Goal: Task Accomplishment & Management: Complete application form

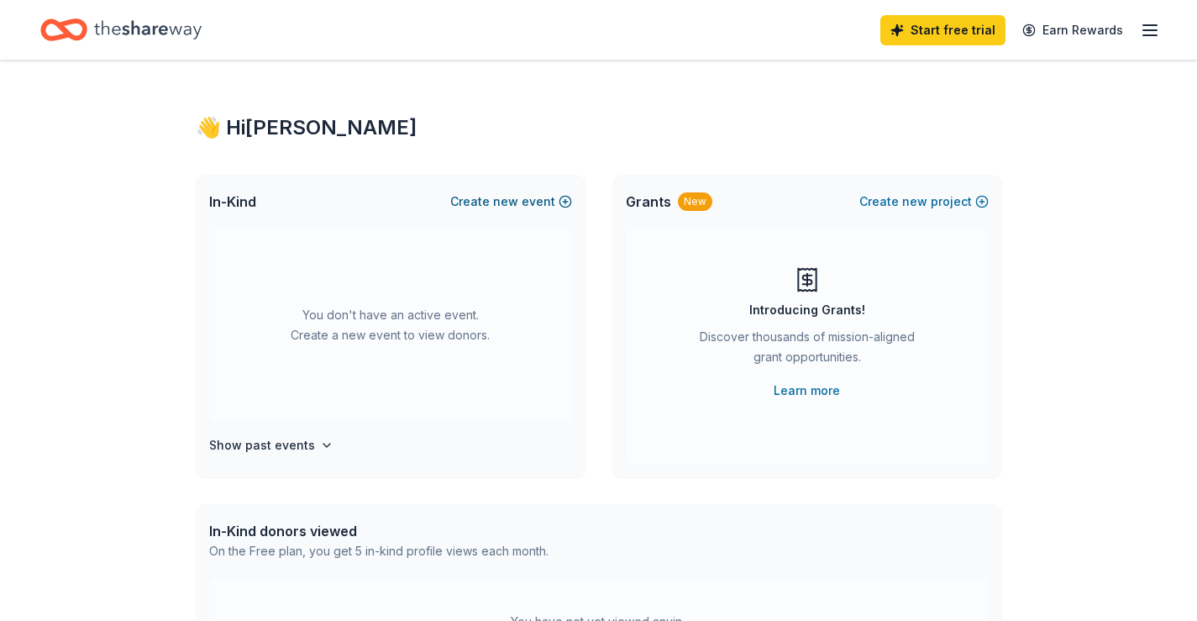
click at [507, 197] on span "new" at bounding box center [505, 202] width 25 height 20
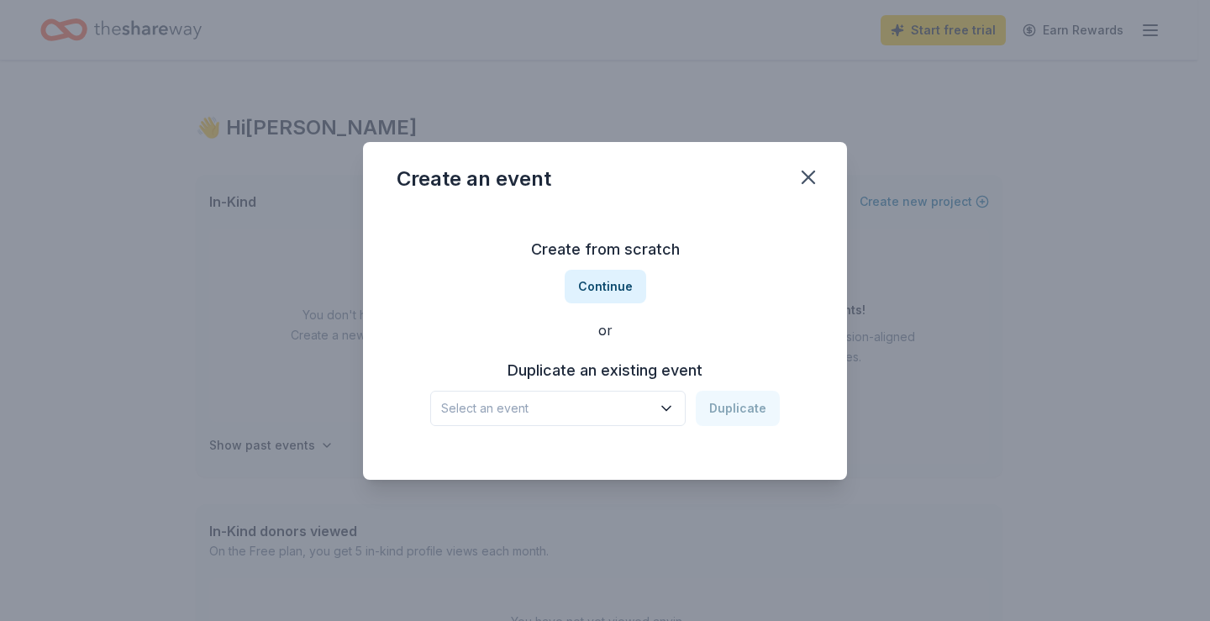
click at [504, 92] on div "Create an event Create from scratch Continue or Duplicate an existing event Sel…" at bounding box center [605, 310] width 1210 height 621
click at [812, 181] on icon "button" at bounding box center [808, 177] width 12 height 12
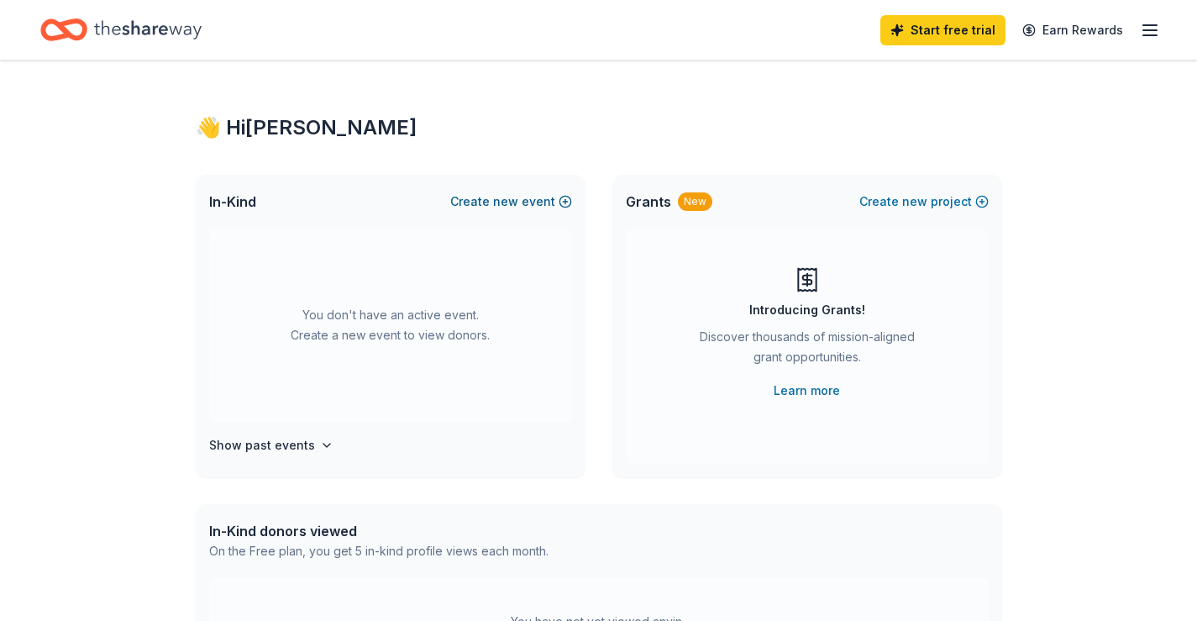
click at [505, 201] on span "new" at bounding box center [505, 202] width 25 height 20
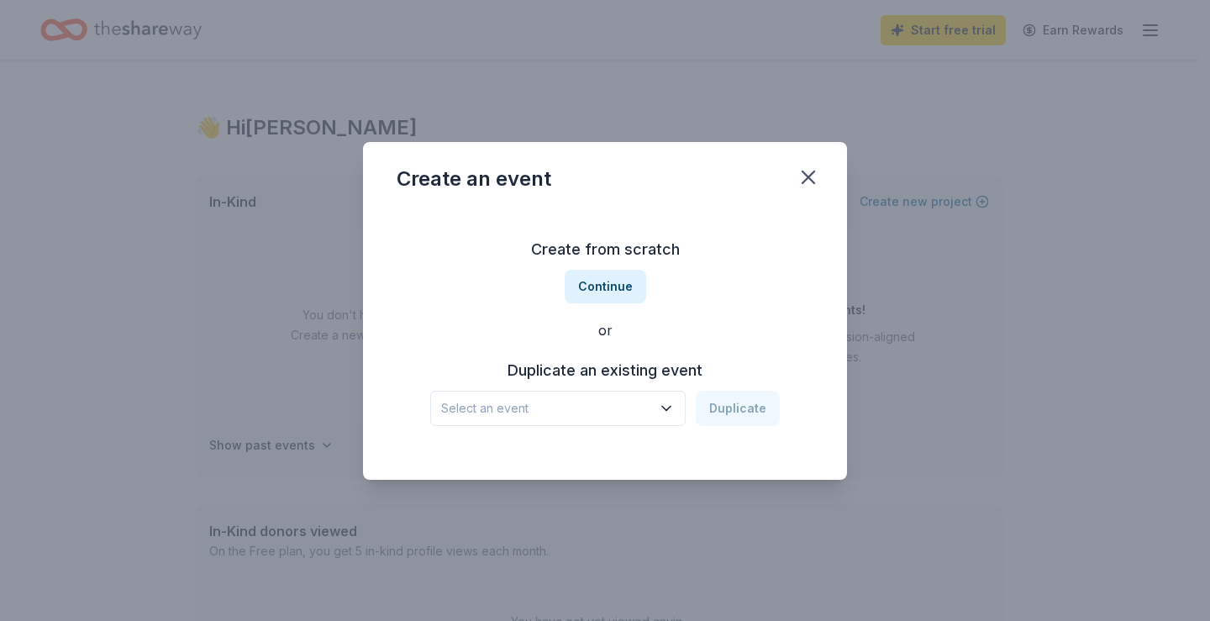
click at [584, 252] on h3 "Create from scratch" at bounding box center [605, 249] width 417 height 27
click at [600, 280] on button "Continue" at bounding box center [605, 287] width 81 height 34
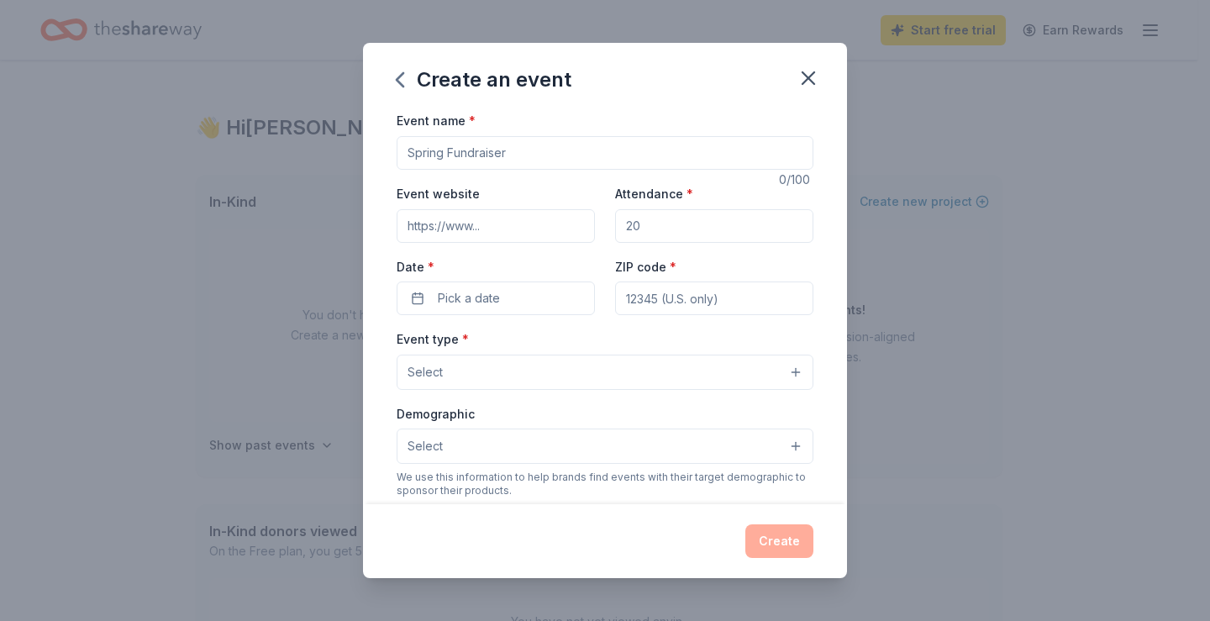
click at [470, 155] on input "Event name *" at bounding box center [605, 153] width 417 height 34
type input "Cheers to the Year Celebration"
click at [638, 220] on input "Attendance *" at bounding box center [714, 226] width 198 height 34
click at [632, 219] on input "Attendance *" at bounding box center [714, 226] width 198 height 34
click at [633, 229] on input "Attendance *" at bounding box center [714, 226] width 198 height 34
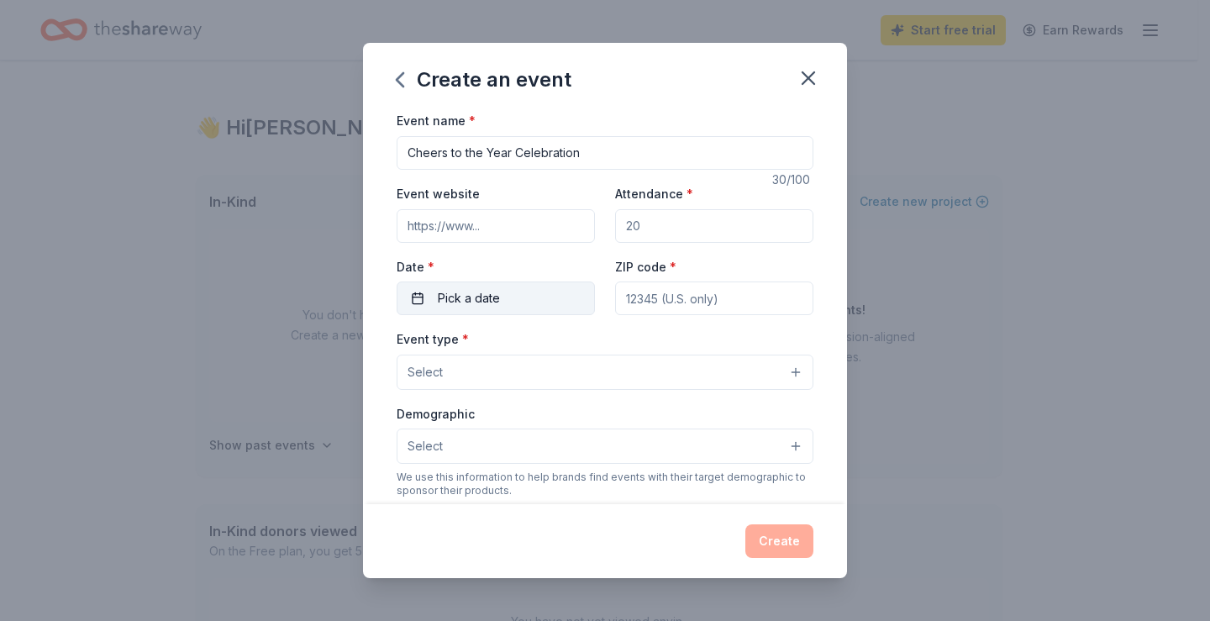
click at [523, 294] on button "Pick a date" at bounding box center [496, 298] width 198 height 34
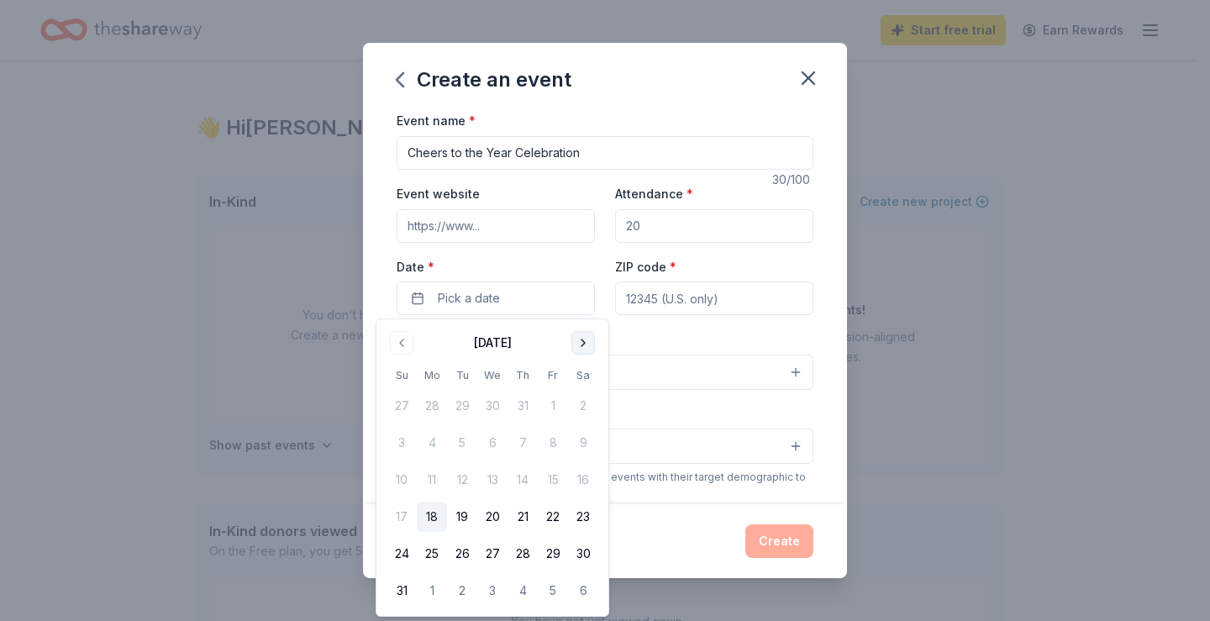
click at [577, 339] on button "Go to next month" at bounding box center [583, 343] width 24 height 24
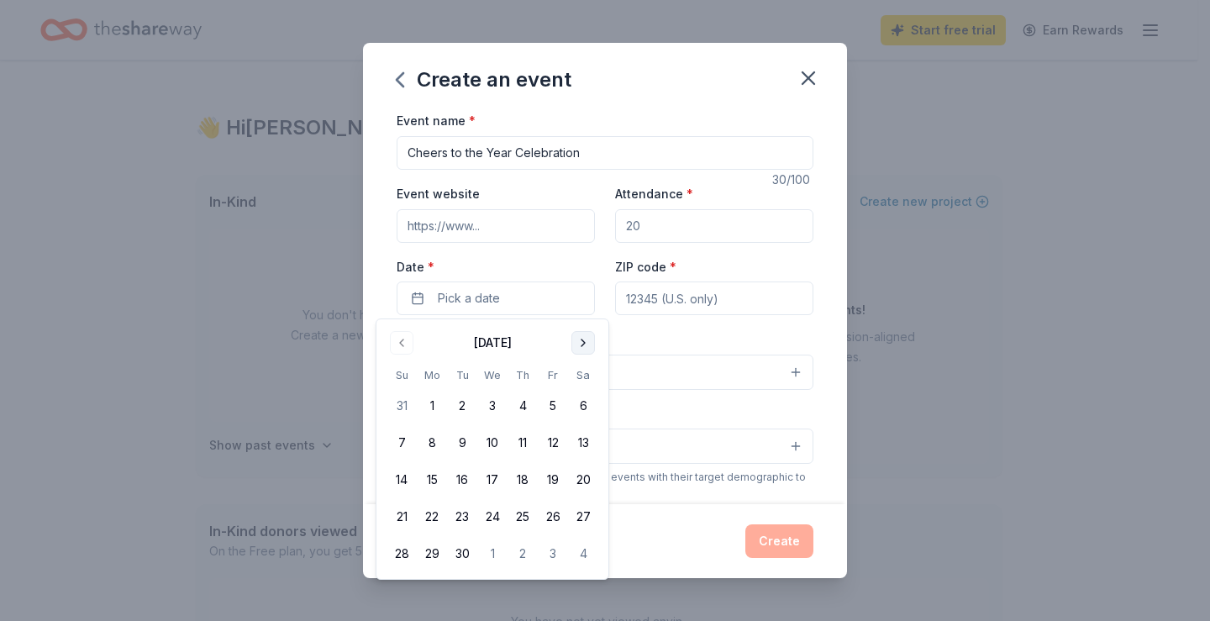
click at [579, 338] on button "Go to next month" at bounding box center [583, 343] width 24 height 24
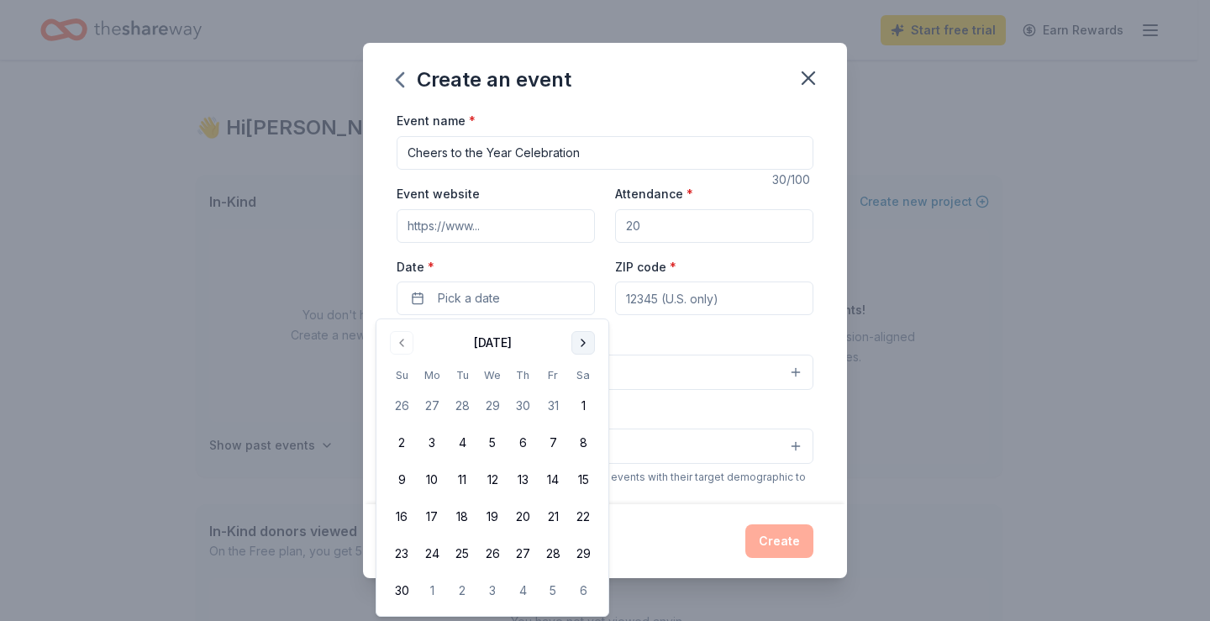
click at [579, 338] on button "Go to next month" at bounding box center [583, 343] width 24 height 24
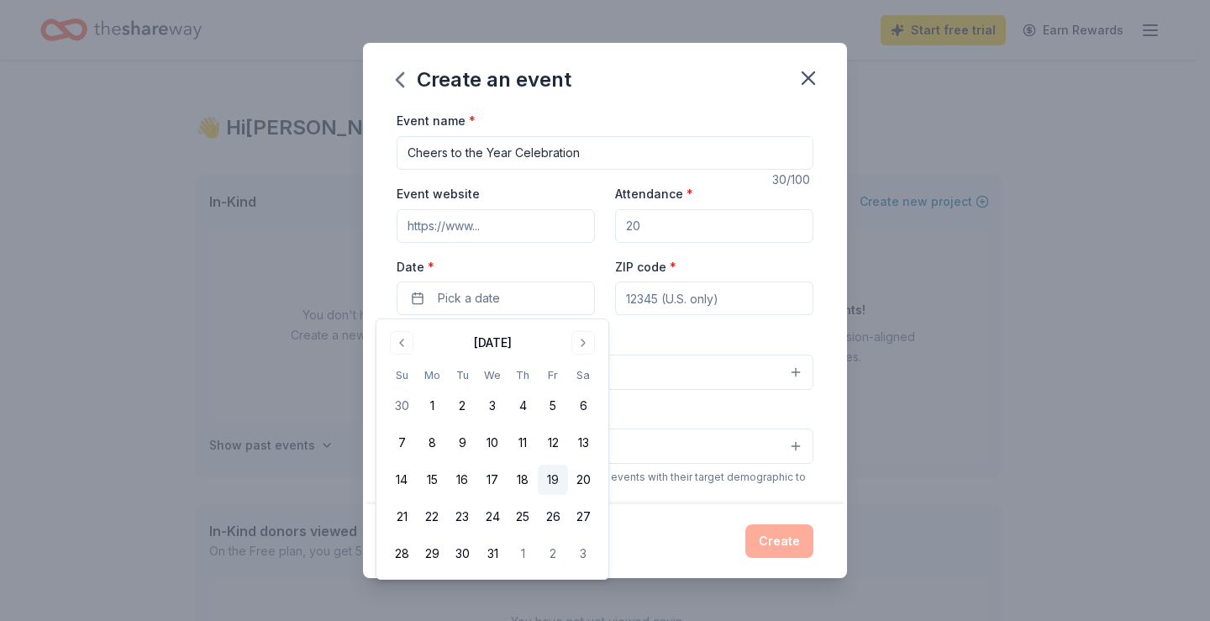
click at [554, 474] on button "19" at bounding box center [553, 480] width 30 height 30
click at [727, 297] on input "ZIP code *" at bounding box center [714, 298] width 198 height 34
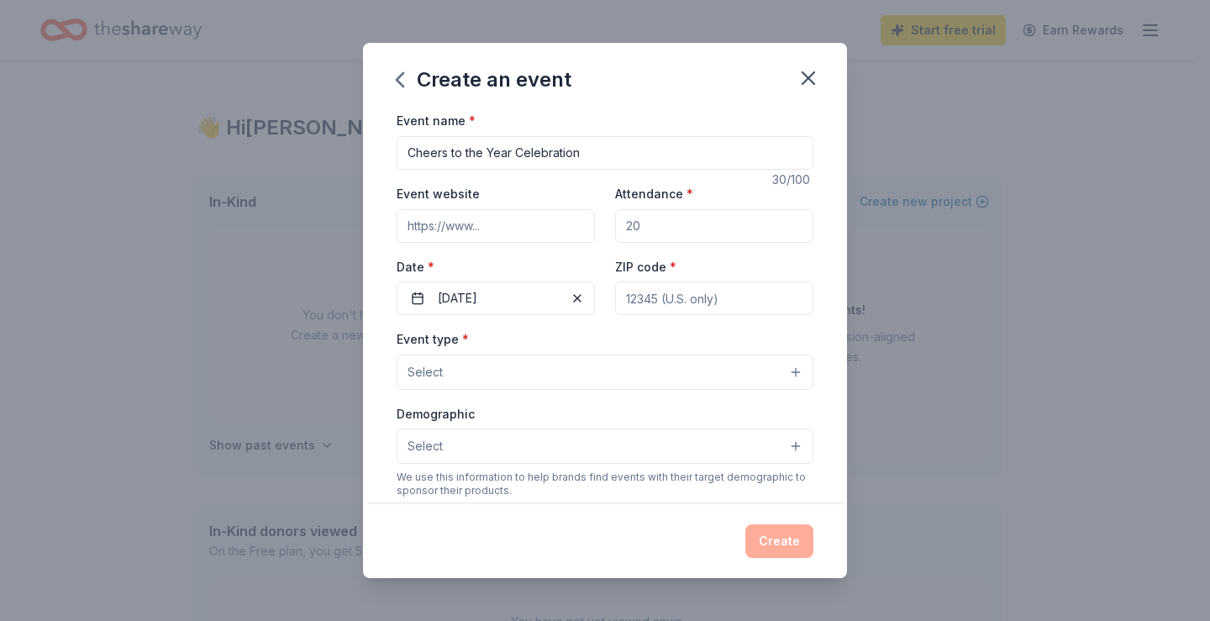
type input "74145"
type input "4242 [PERSON_NAME]"
click at [785, 373] on button "Select" at bounding box center [605, 372] width 417 height 35
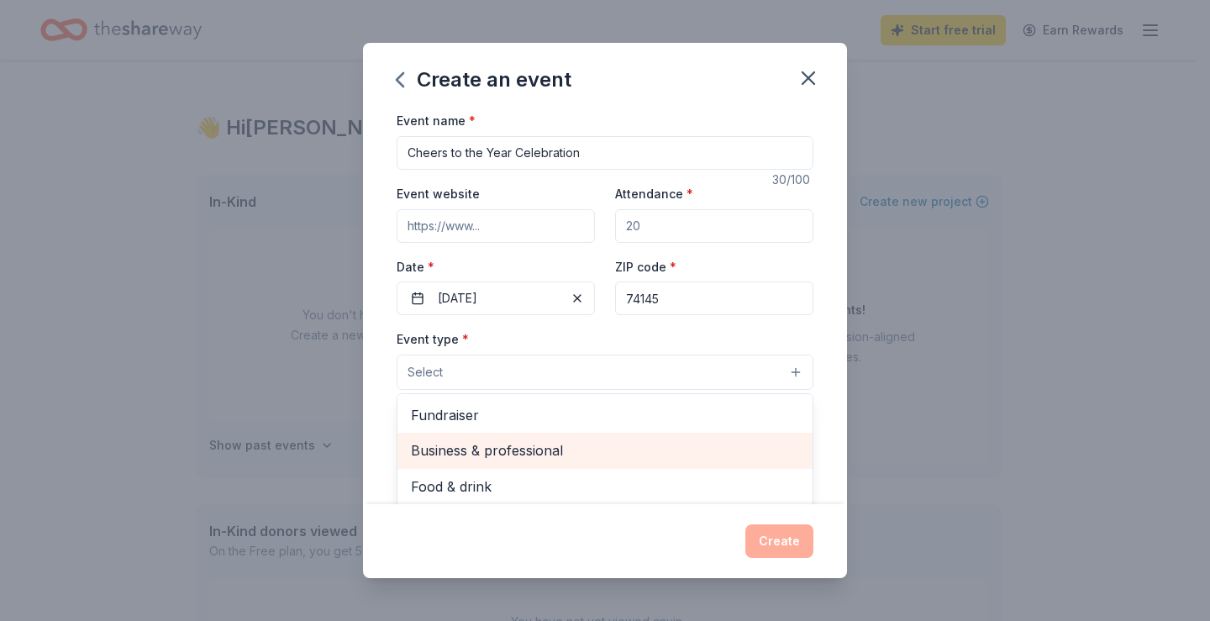
click at [523, 445] on span "Business & professional" at bounding box center [605, 450] width 388 height 22
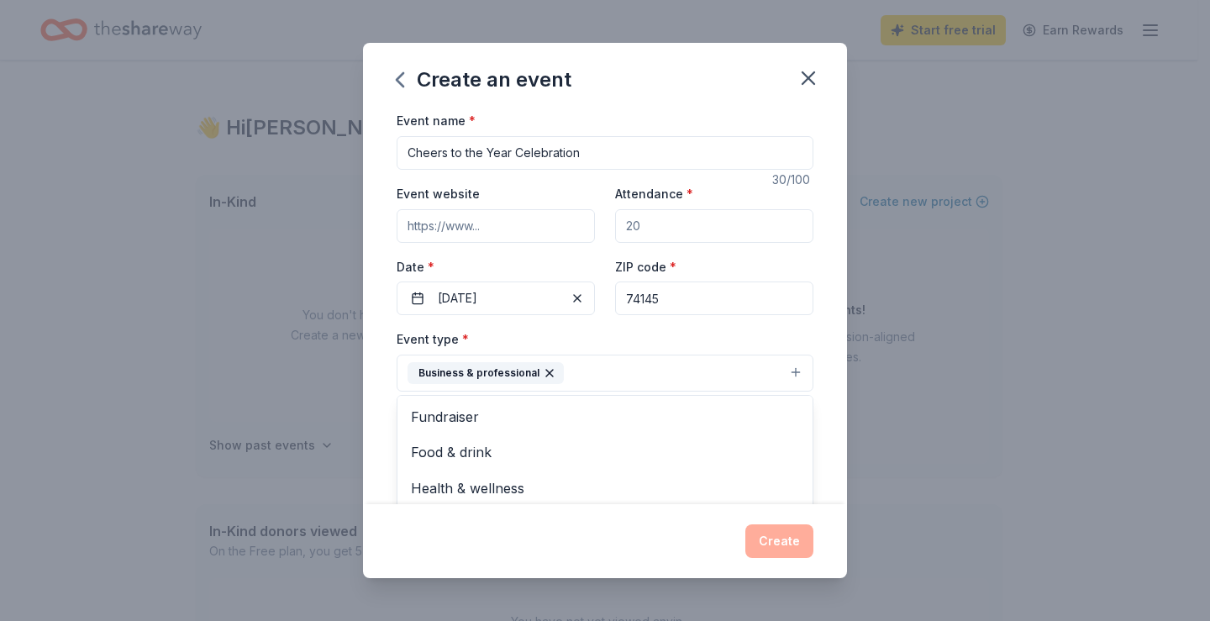
click at [822, 383] on div "Event name * Cheers to the Year Celebration 30 /100 Event website Attendance * …" at bounding box center [605, 306] width 484 height 393
click at [778, 444] on button "Select" at bounding box center [605, 447] width 417 height 35
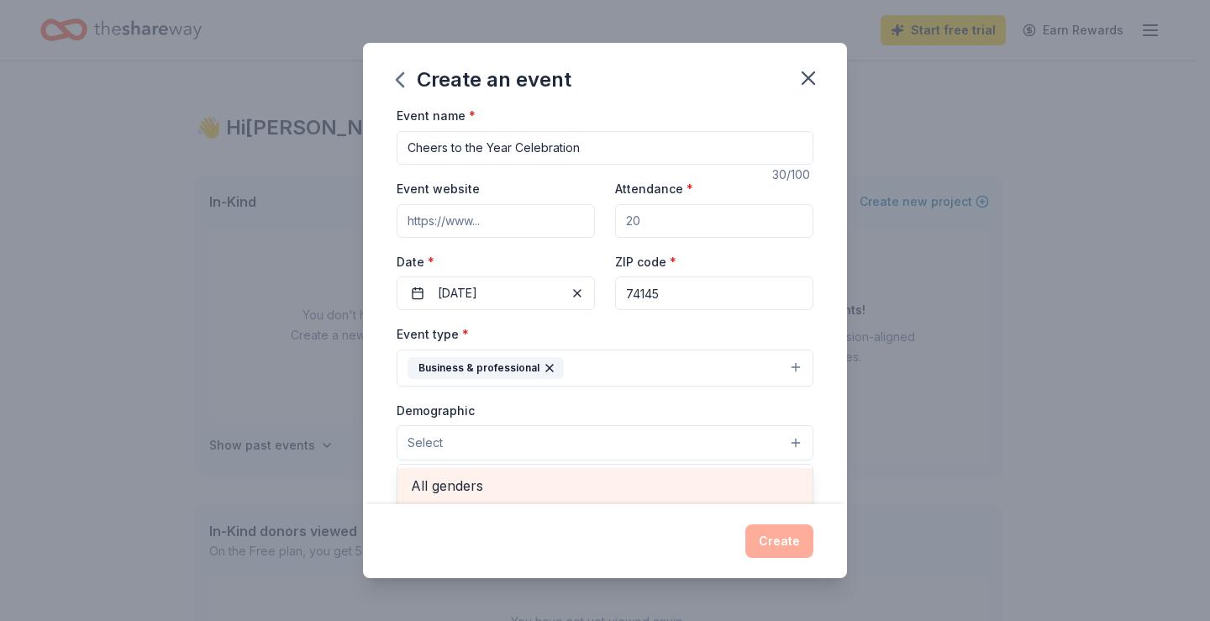
click at [593, 492] on span "All genders" at bounding box center [605, 486] width 388 height 22
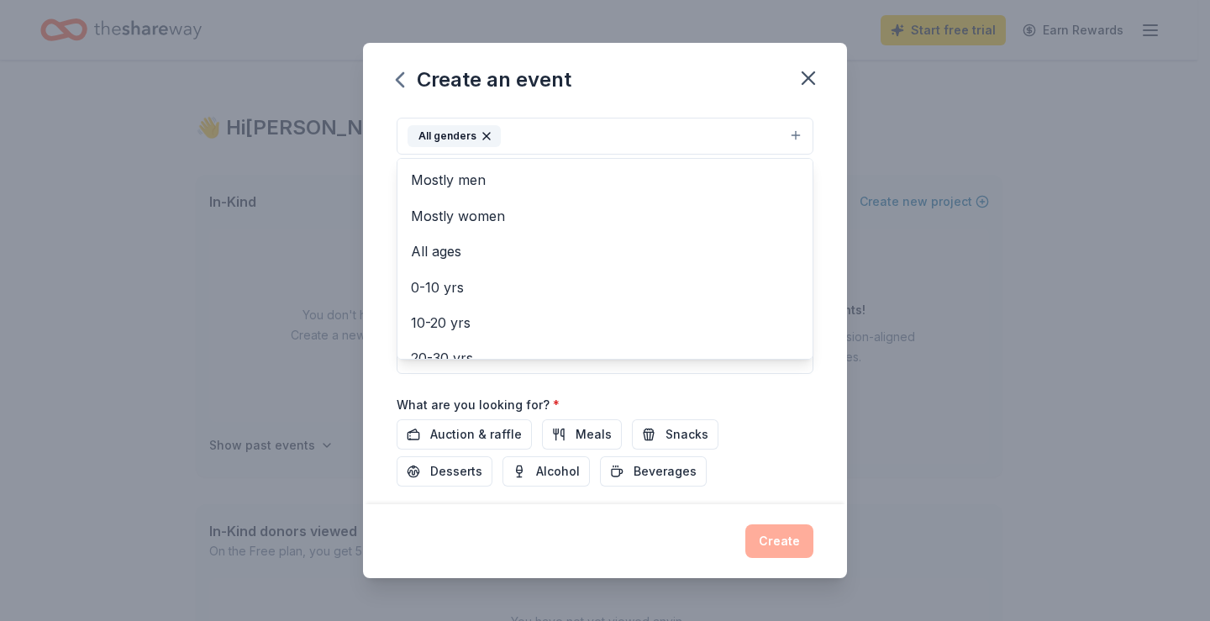
scroll to position [343, 0]
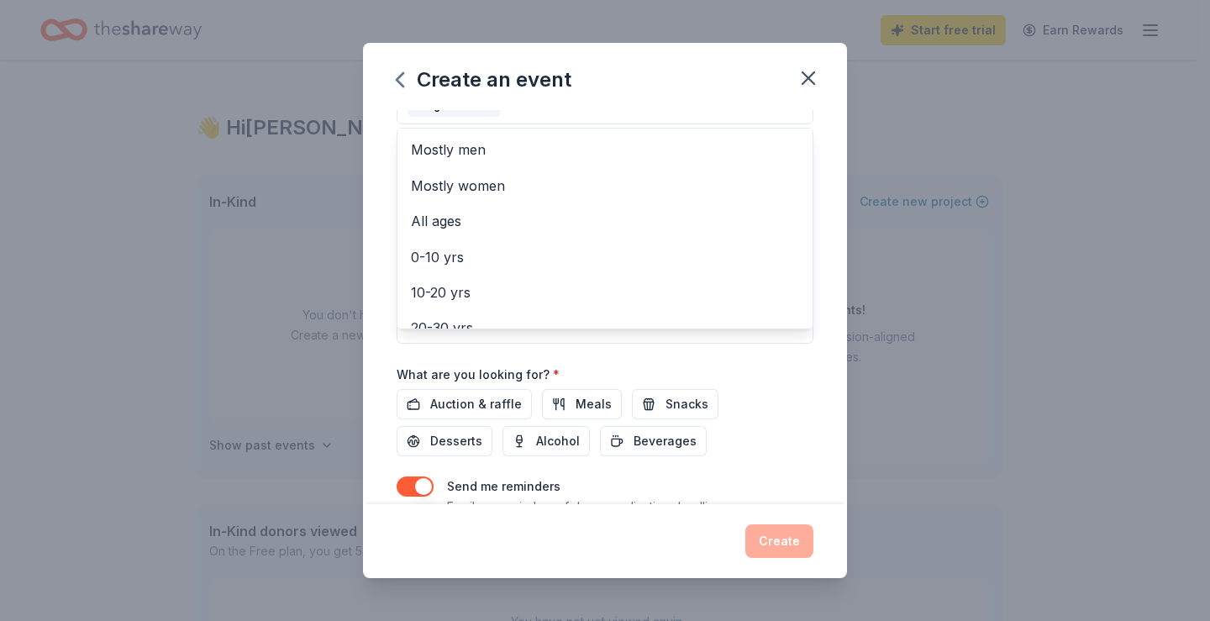
click at [484, 399] on div "Event name * Cheers to the Year Celebration 30 /100 Event website Attendance * …" at bounding box center [605, 180] width 417 height 827
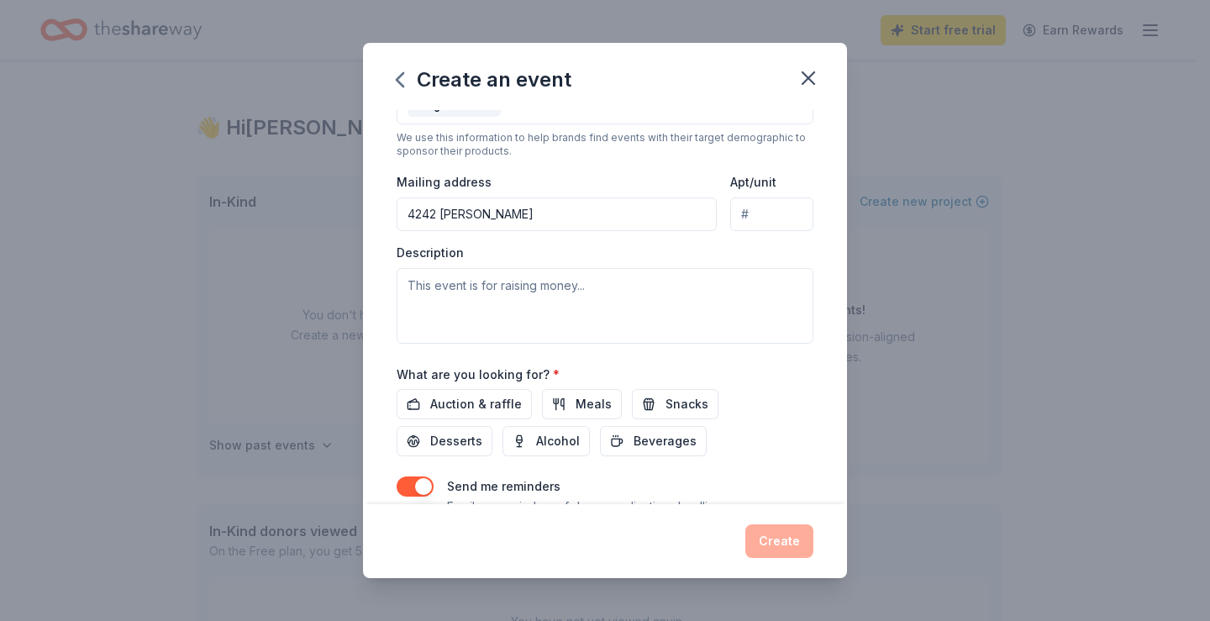
scroll to position [320, 0]
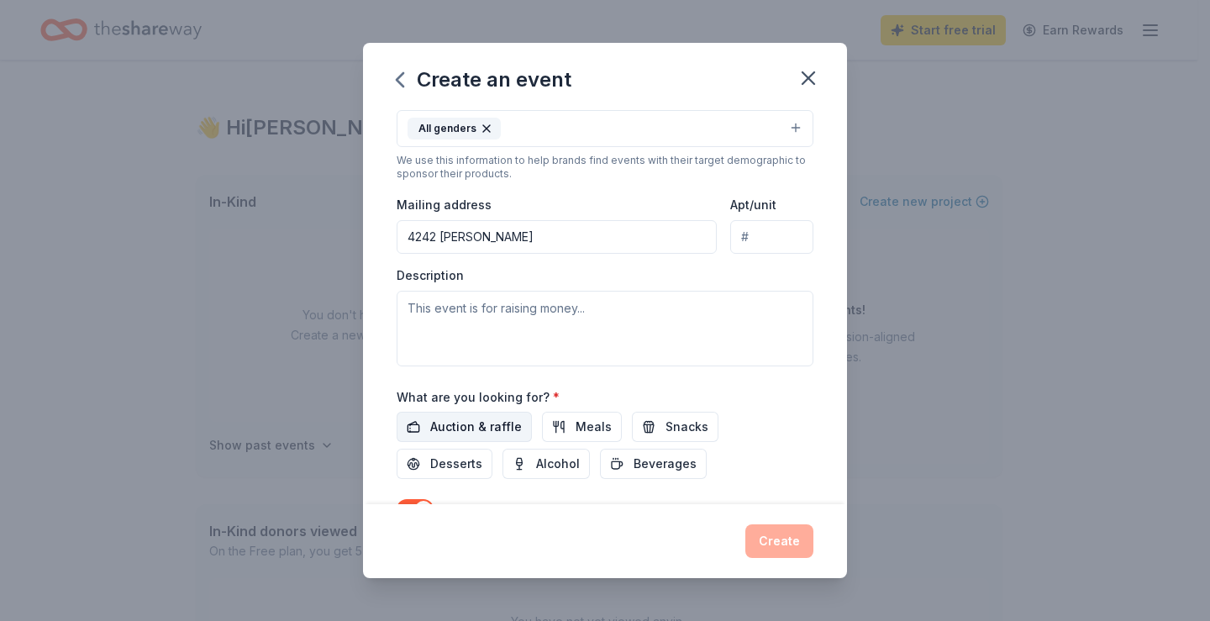
click at [486, 433] on span "Auction & raffle" at bounding box center [476, 427] width 92 height 20
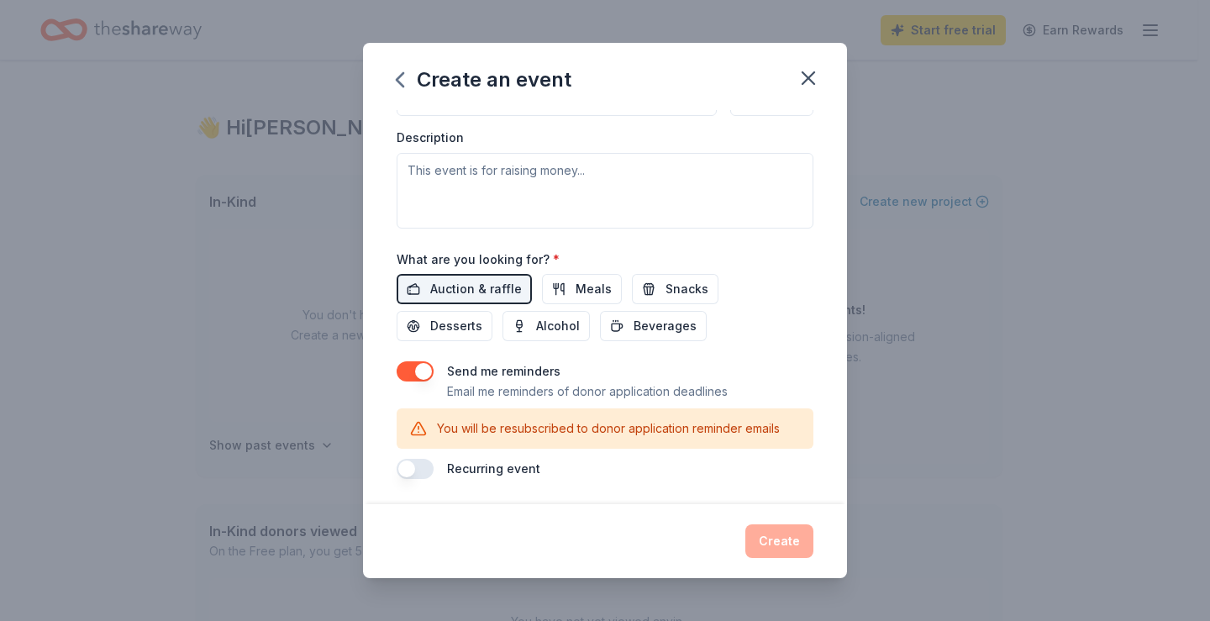
scroll to position [460, 0]
click at [780, 539] on div "Create" at bounding box center [605, 541] width 417 height 34
click at [422, 373] on button "button" at bounding box center [415, 370] width 37 height 20
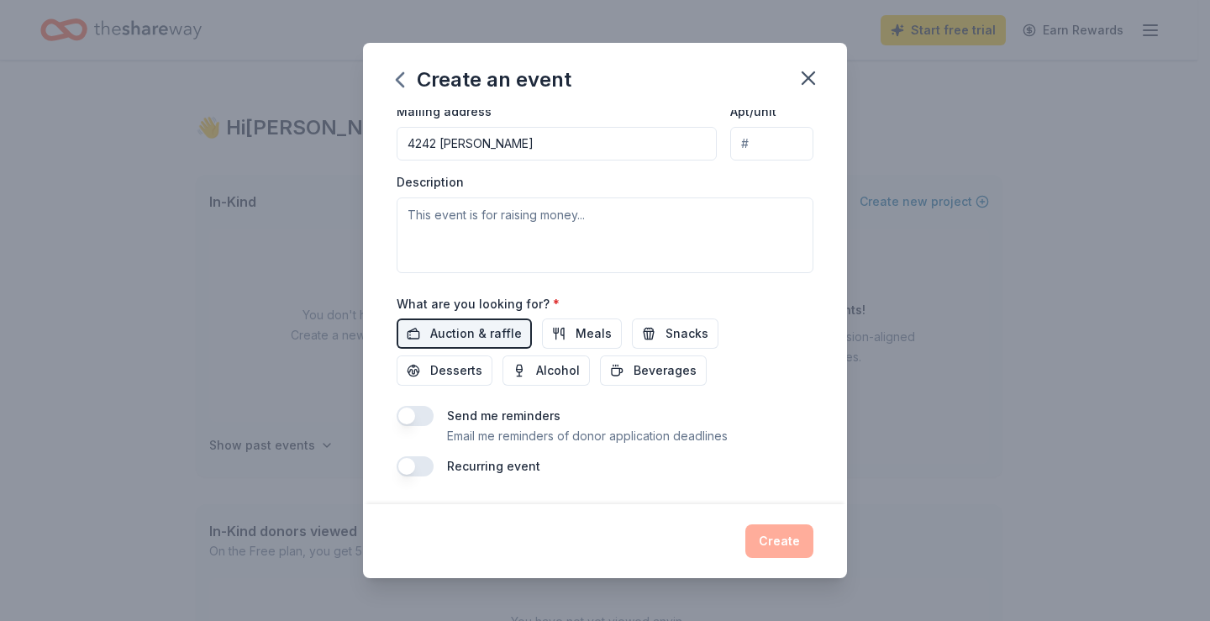
scroll to position [412, 0]
drag, startPoint x: 418, startPoint y: 467, endPoint x: 486, endPoint y: 480, distance: 69.2
click at [433, 470] on div "Recurring event" at bounding box center [605, 467] width 417 height 20
click at [764, 543] on div "Create" at bounding box center [605, 541] width 417 height 34
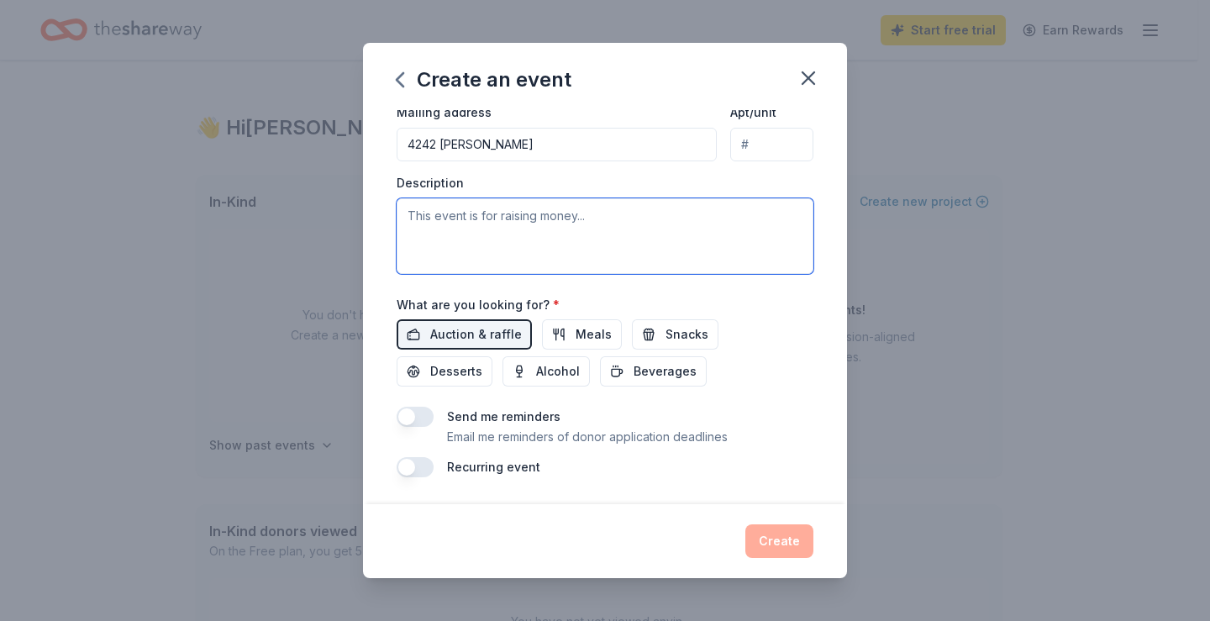
click at [415, 218] on textarea at bounding box center [605, 236] width 417 height 76
type textarea "Raffles"
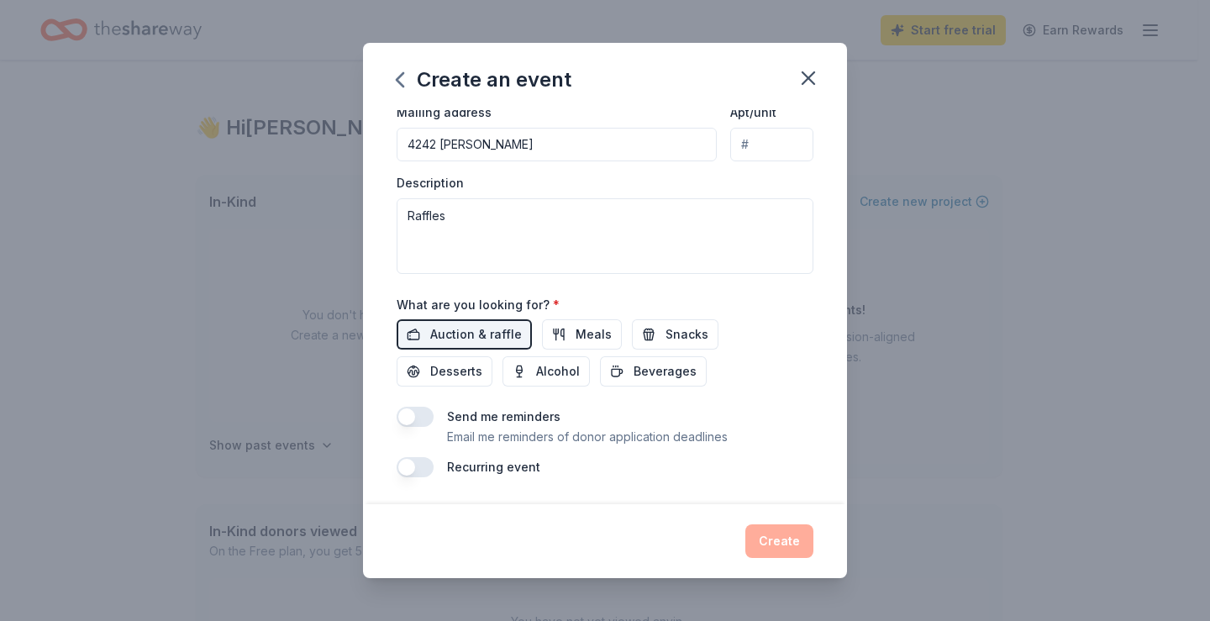
click at [785, 314] on div "What are you looking for? * Auction & raffle Meals Snacks Desserts Alcohol Beve…" at bounding box center [605, 340] width 417 height 93
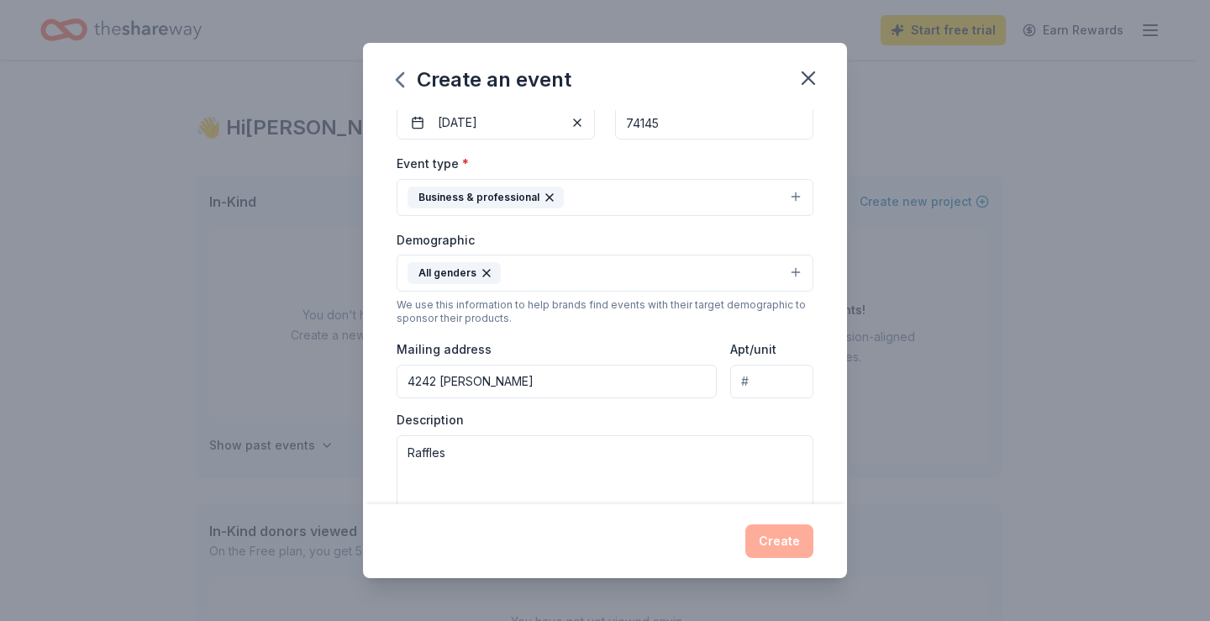
scroll to position [160, 0]
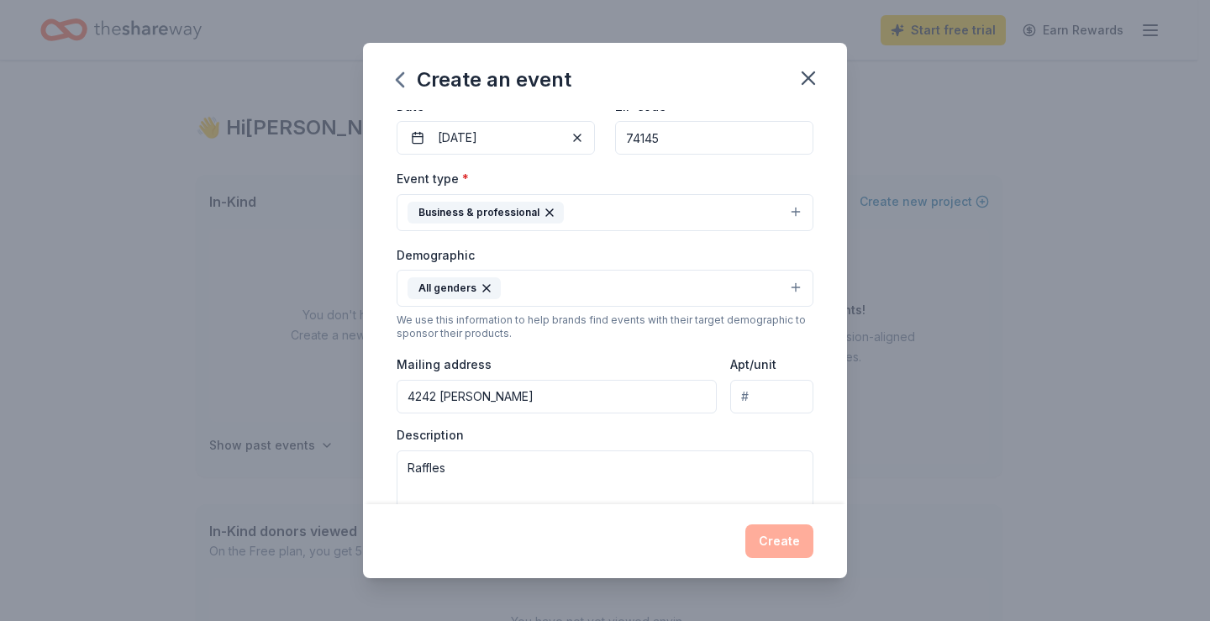
click at [737, 396] on input "Apt/unit" at bounding box center [771, 397] width 83 height 34
click at [738, 394] on input "Apt/unit" at bounding box center [771, 397] width 83 height 34
drag, startPoint x: 742, startPoint y: 394, endPoint x: 732, endPoint y: 394, distance: 10.1
click at [735, 394] on input "Apt/unit" at bounding box center [771, 397] width 83 height 34
click at [535, 390] on input "4242 [PERSON_NAME]" at bounding box center [557, 397] width 320 height 34
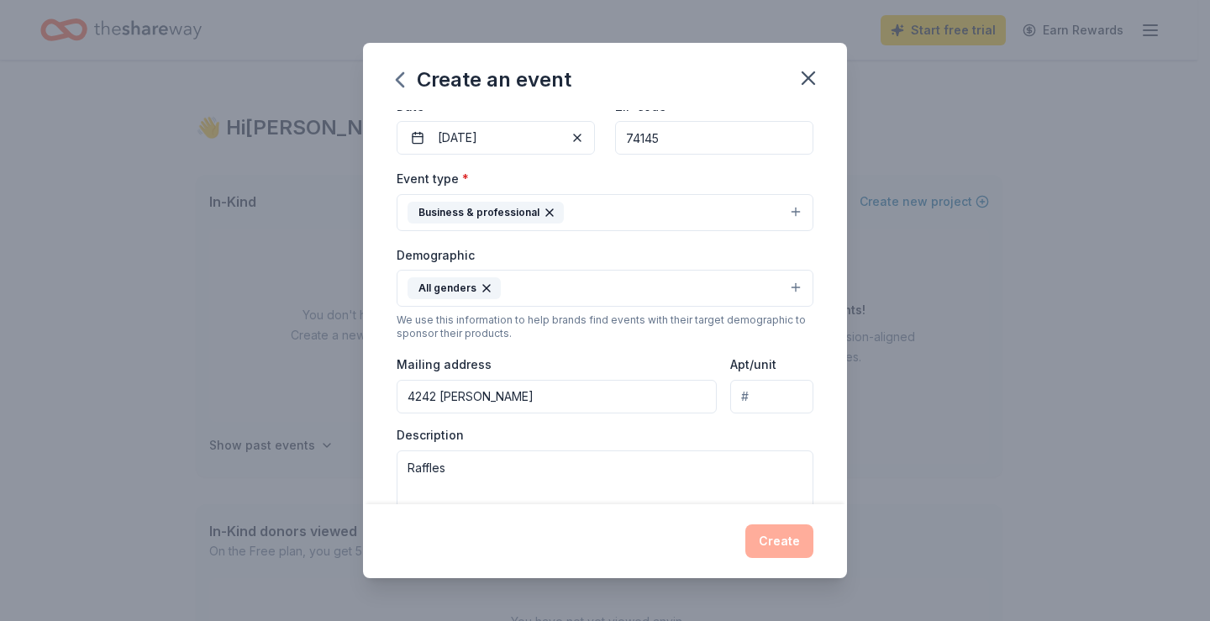
click at [403, 395] on input "4242 [PERSON_NAME]" at bounding box center [557, 397] width 320 height 34
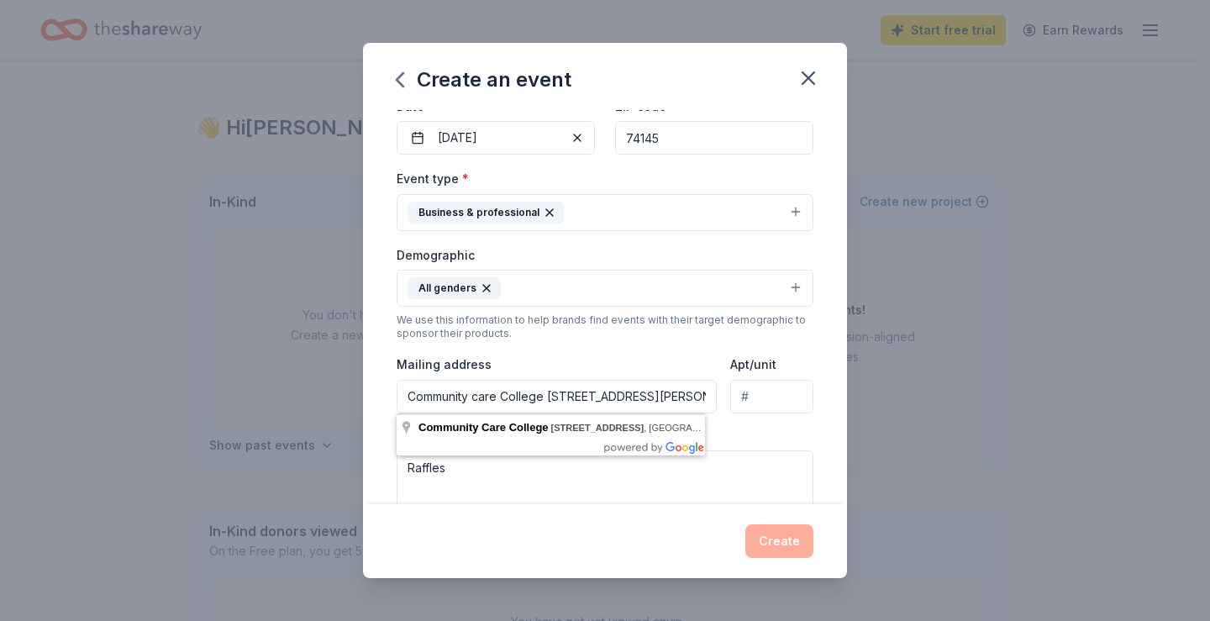
click at [480, 397] on input "Community care College [STREET_ADDRESS][PERSON_NAME]" at bounding box center [557, 397] width 320 height 34
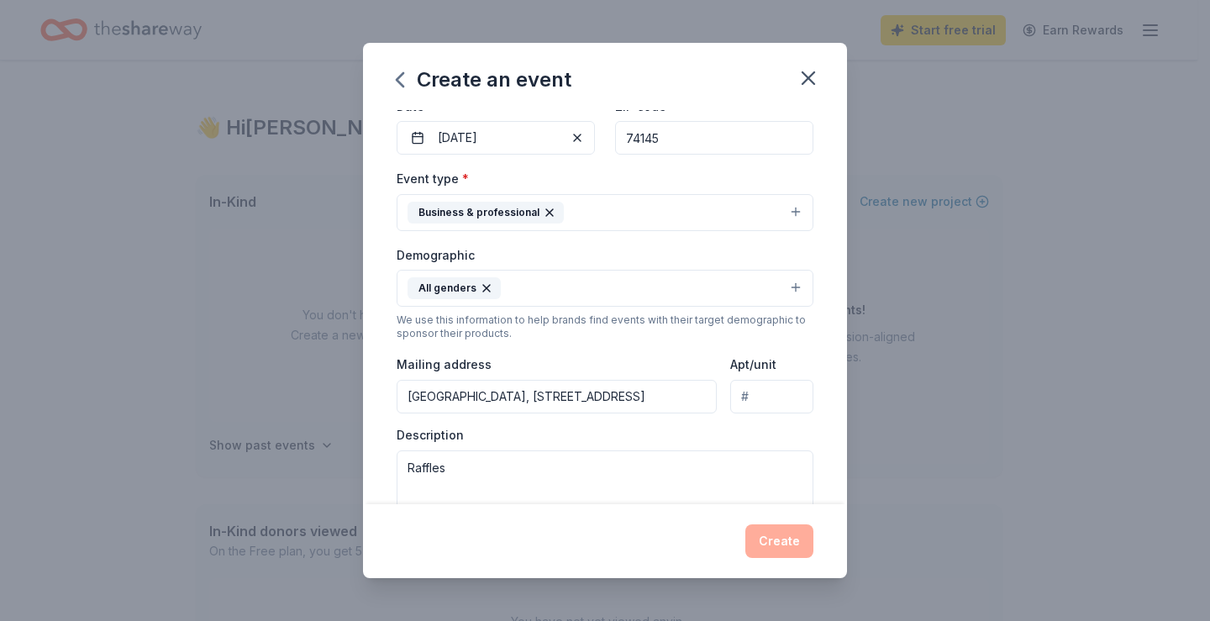
type input "[STREET_ADDRESS]"
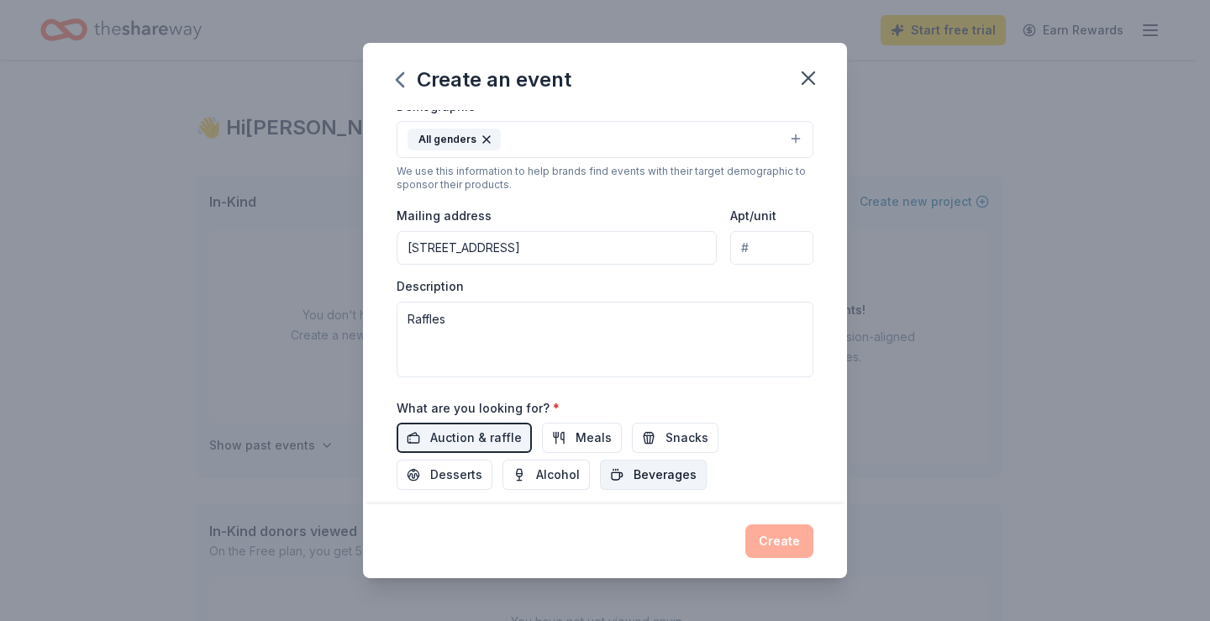
scroll to position [412, 0]
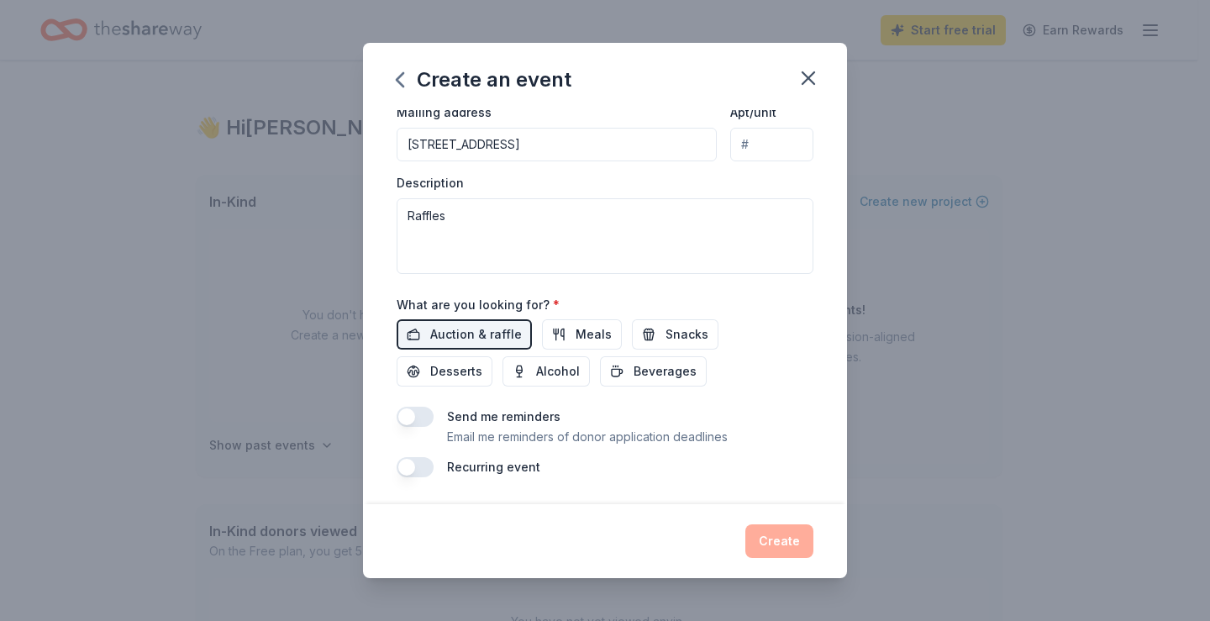
click at [421, 416] on button "button" at bounding box center [415, 417] width 37 height 20
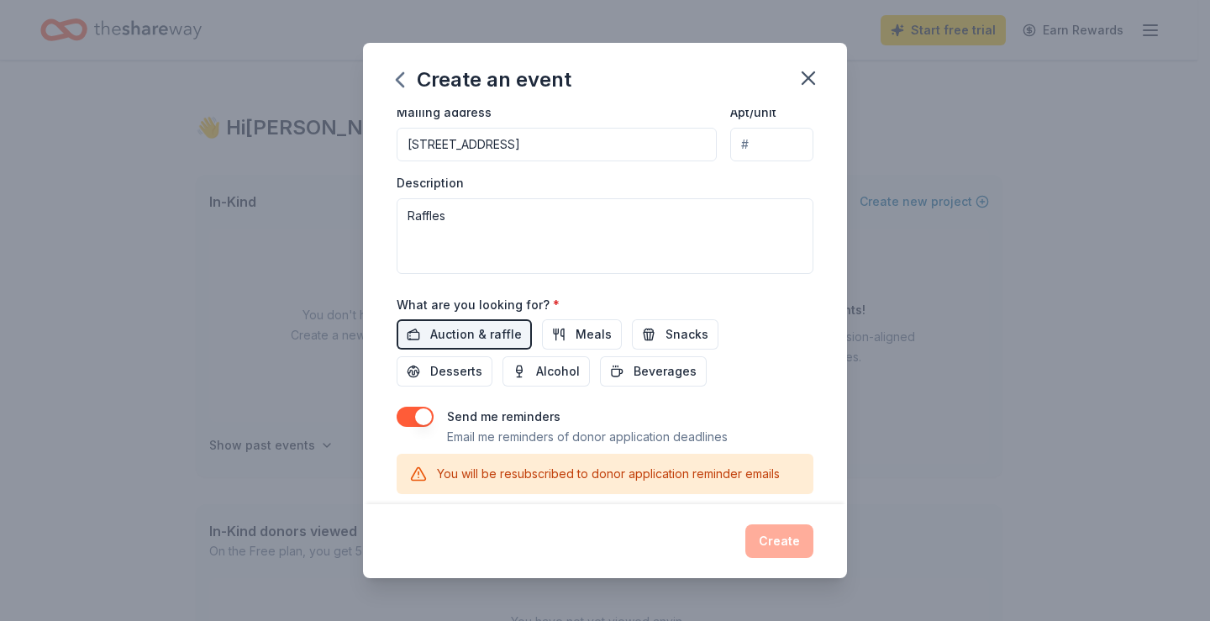
click at [399, 412] on button "button" at bounding box center [415, 417] width 37 height 20
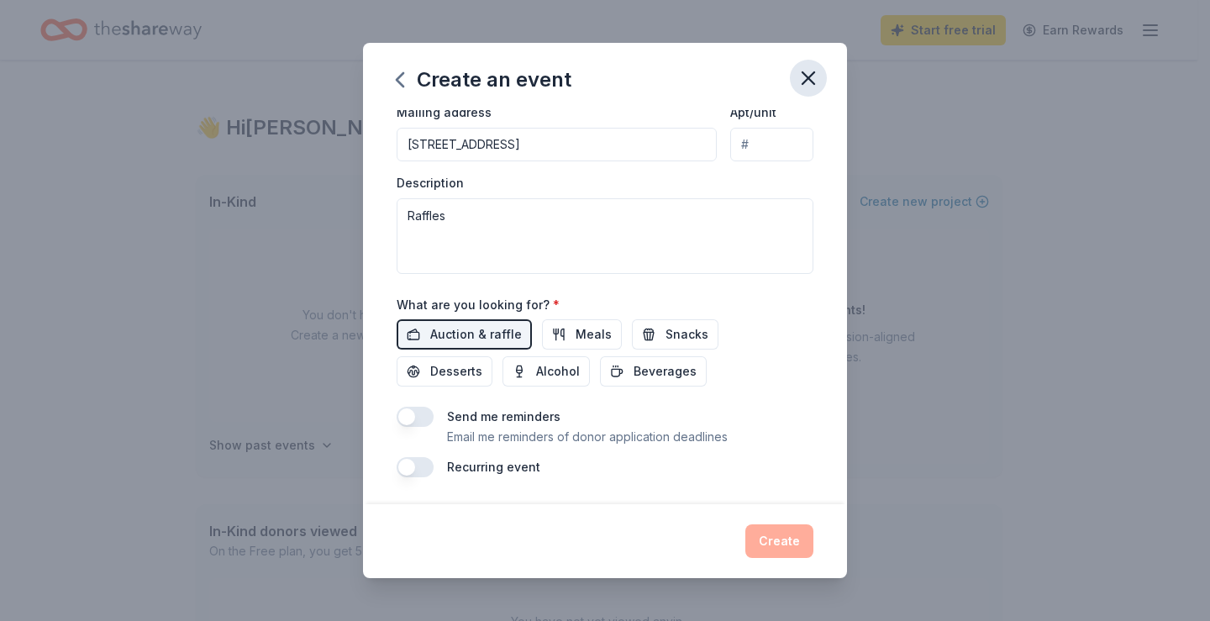
click at [804, 76] on icon "button" at bounding box center [808, 78] width 12 height 12
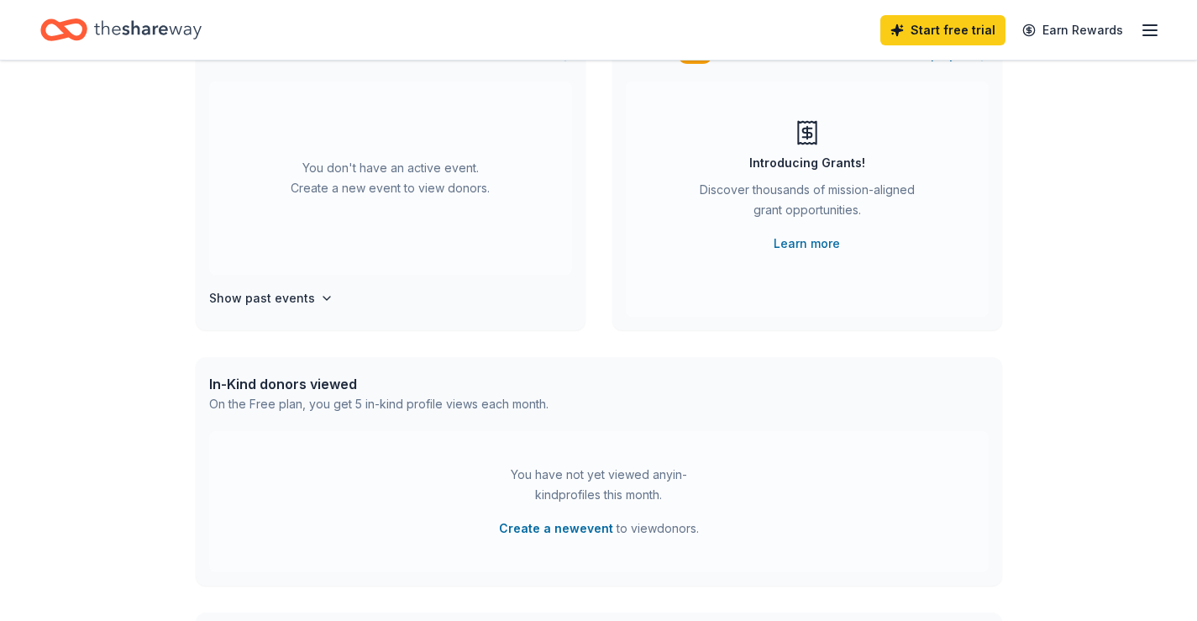
scroll to position [0, 0]
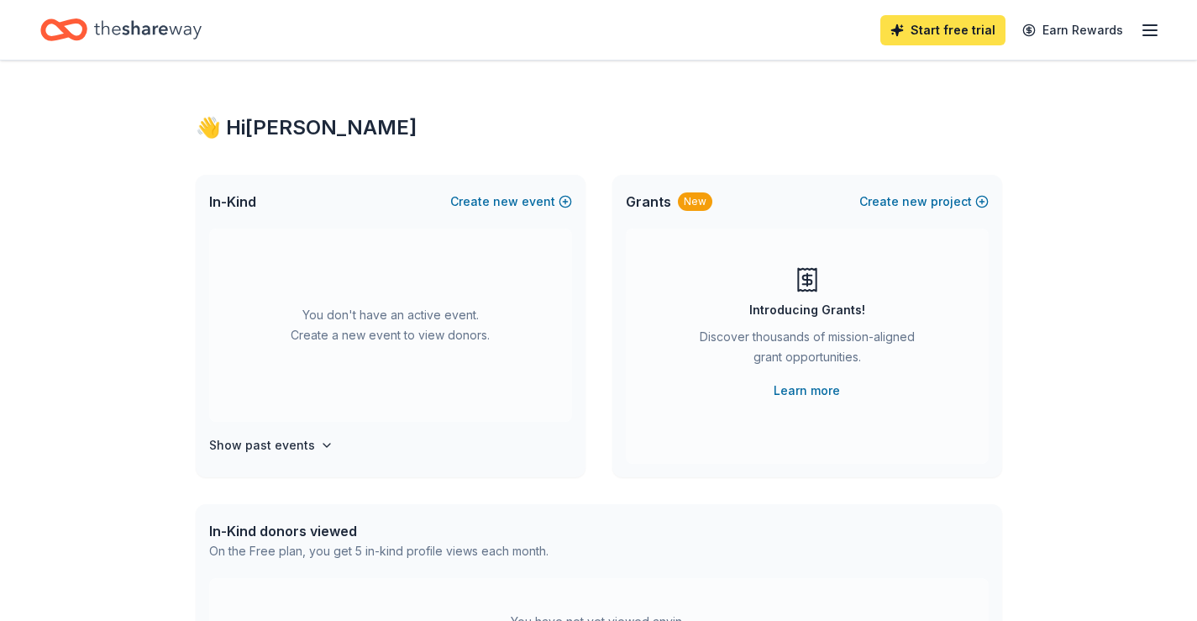
click at [954, 32] on link "Start free trial" at bounding box center [942, 30] width 125 height 30
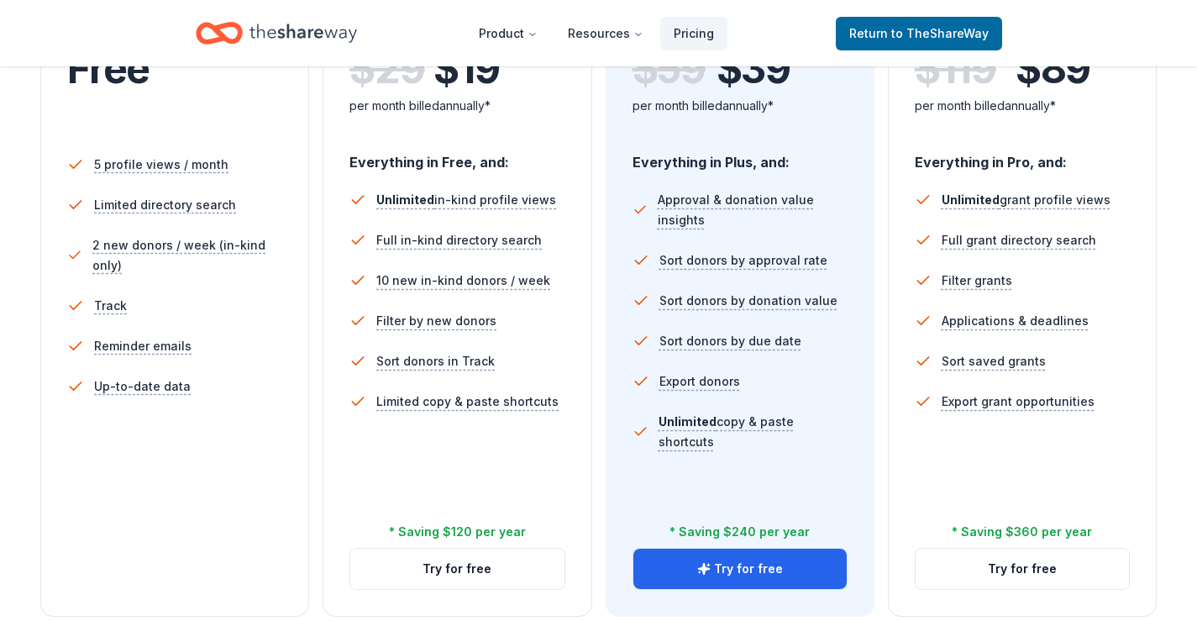
scroll to position [336, 0]
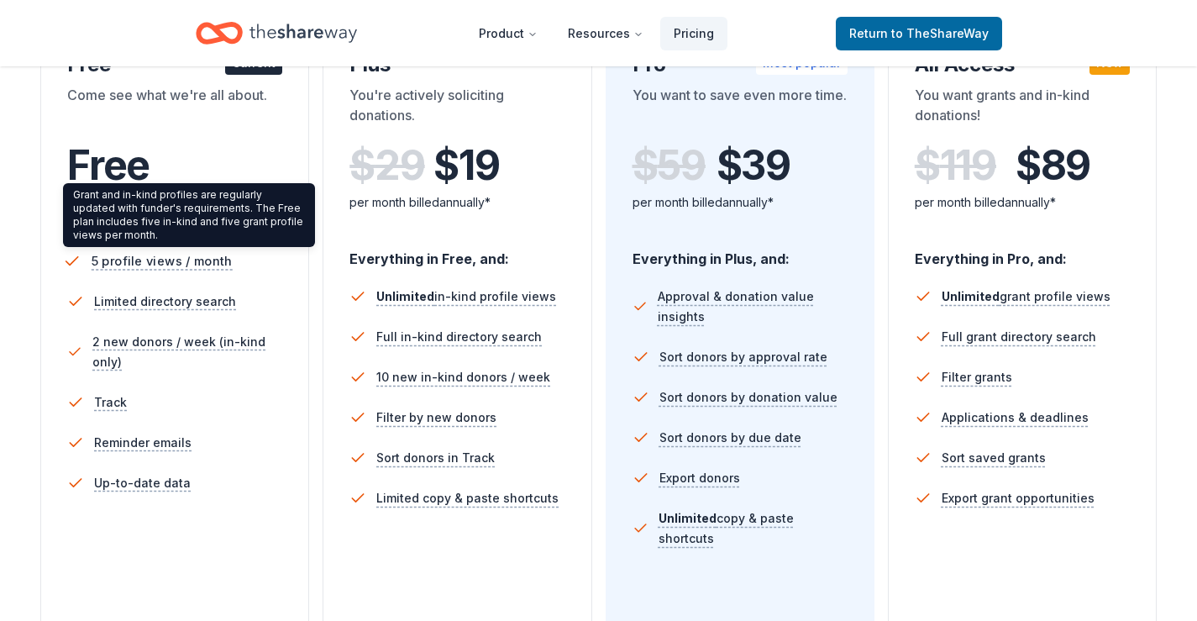
click at [160, 260] on span "5 profile views / month" at bounding box center [162, 260] width 141 height 21
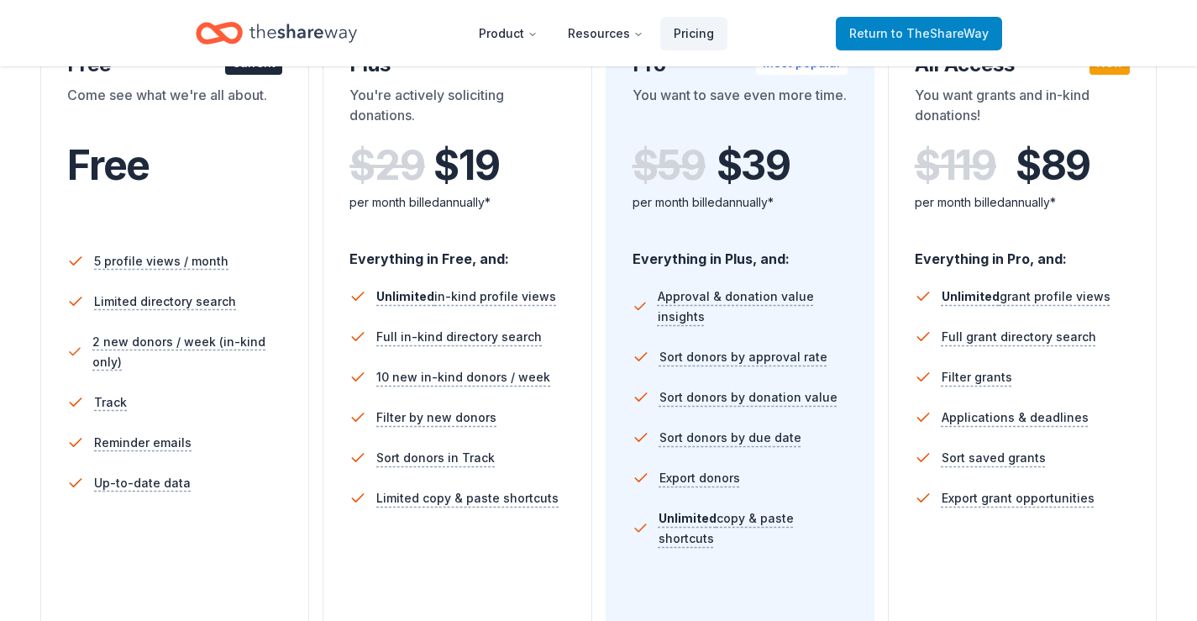
click at [933, 37] on span "to TheShareWay" at bounding box center [939, 33] width 97 height 14
